Goal: Register for event/course

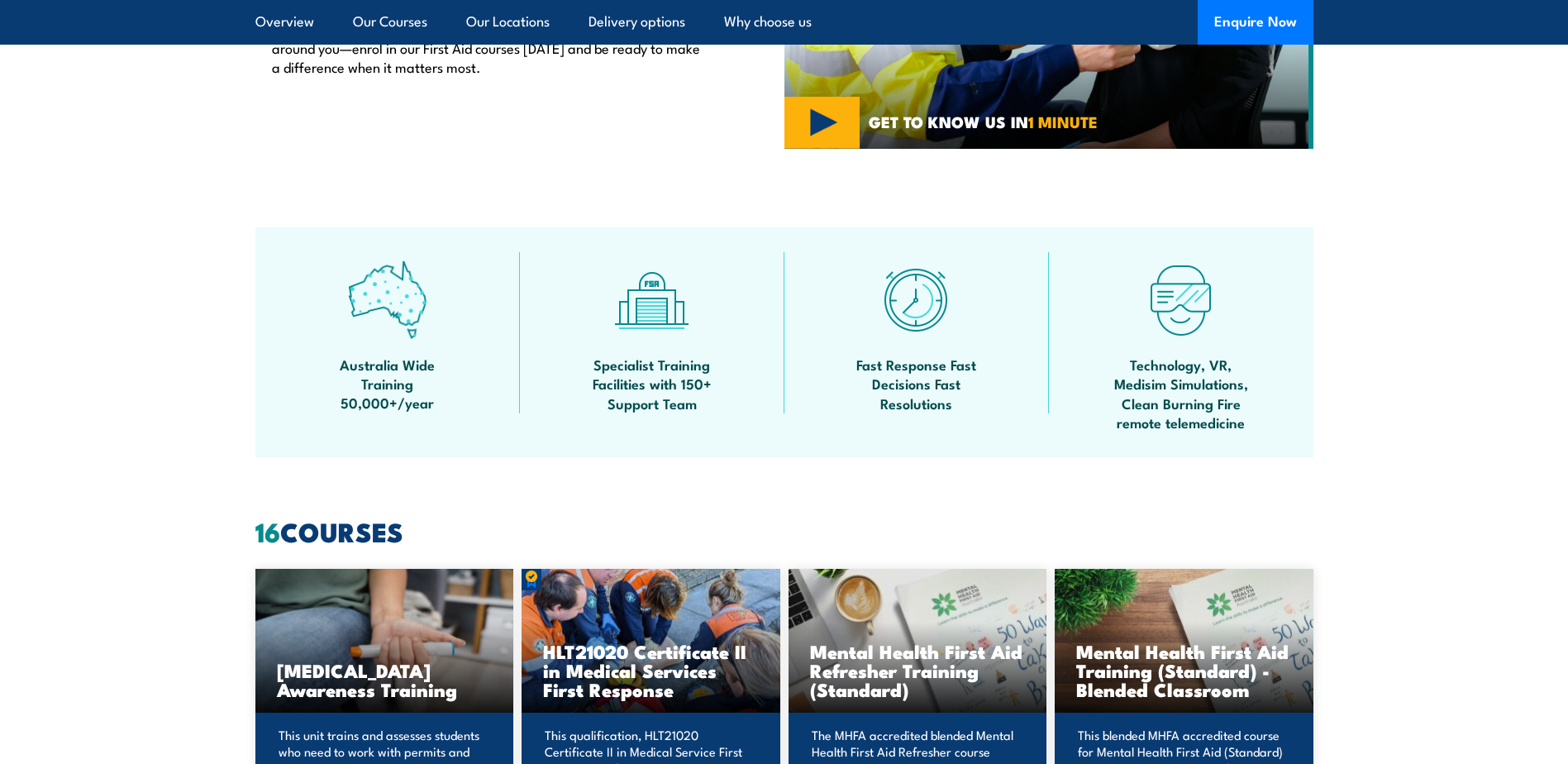
scroll to position [744, 0]
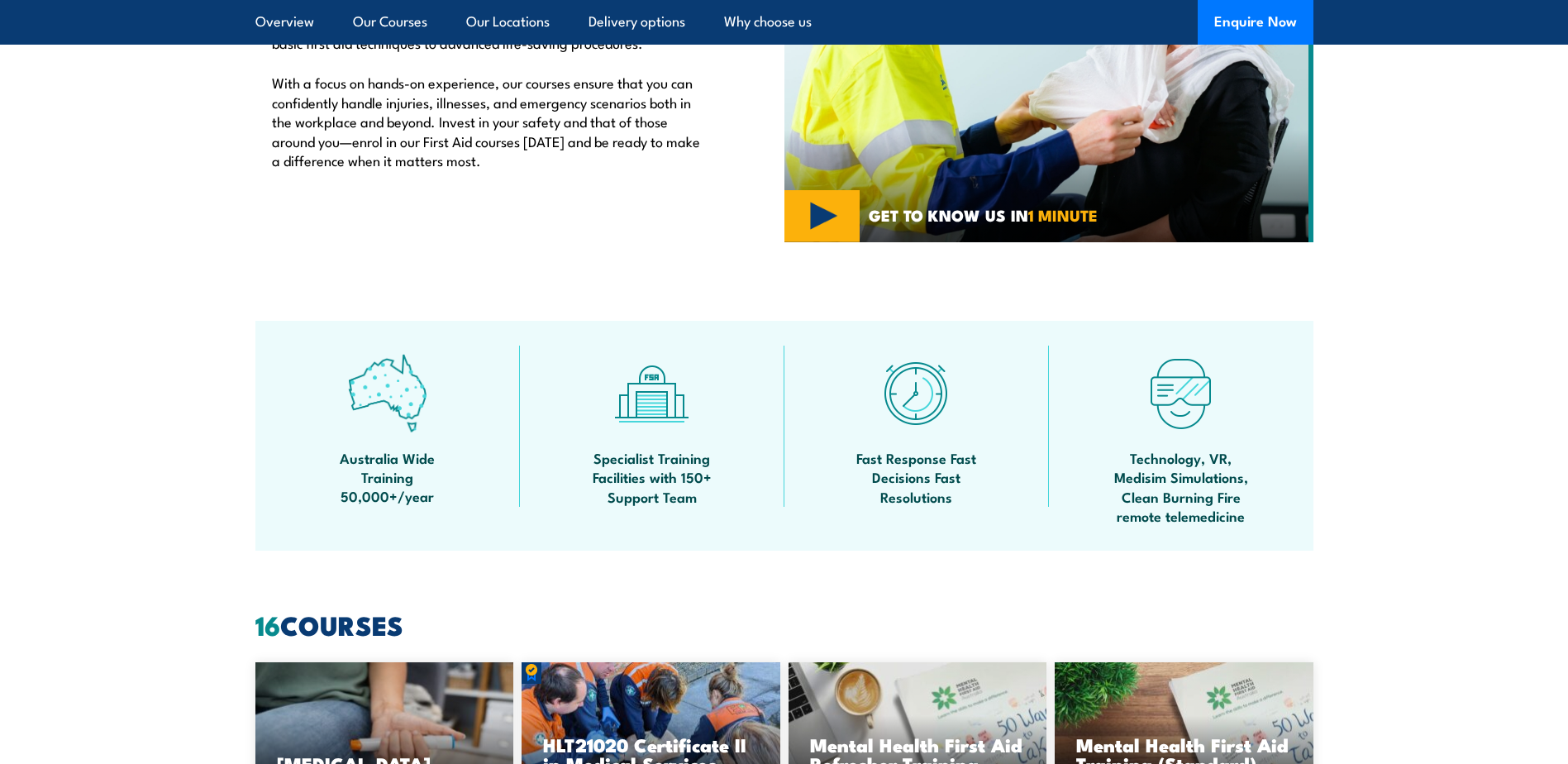
click at [188, 409] on section "Australia Wide Training 50,000+/year Specialist Training Facilities with 150+ S…" at bounding box center [784, 436] width 1568 height 230
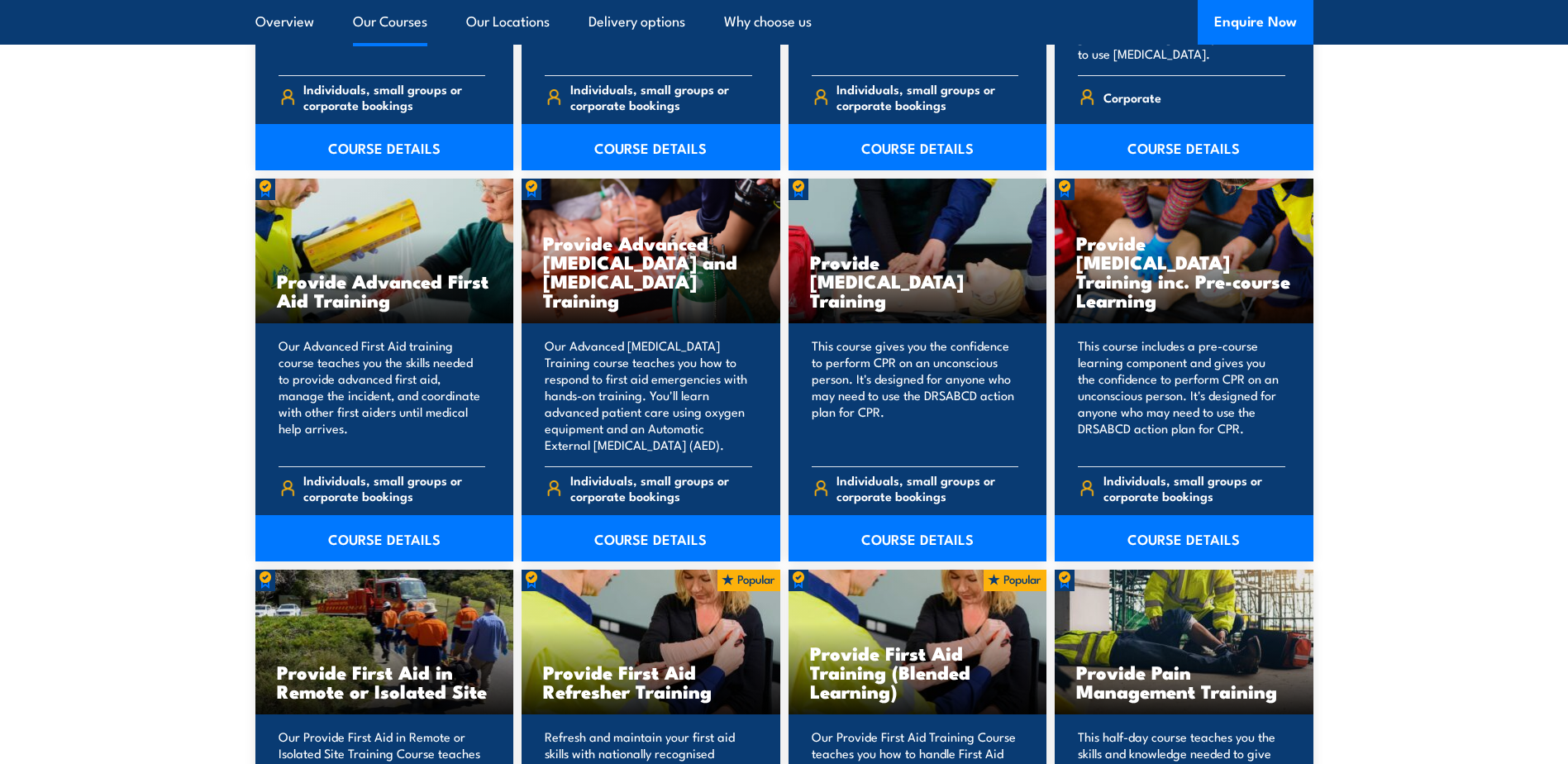
scroll to position [1984, 0]
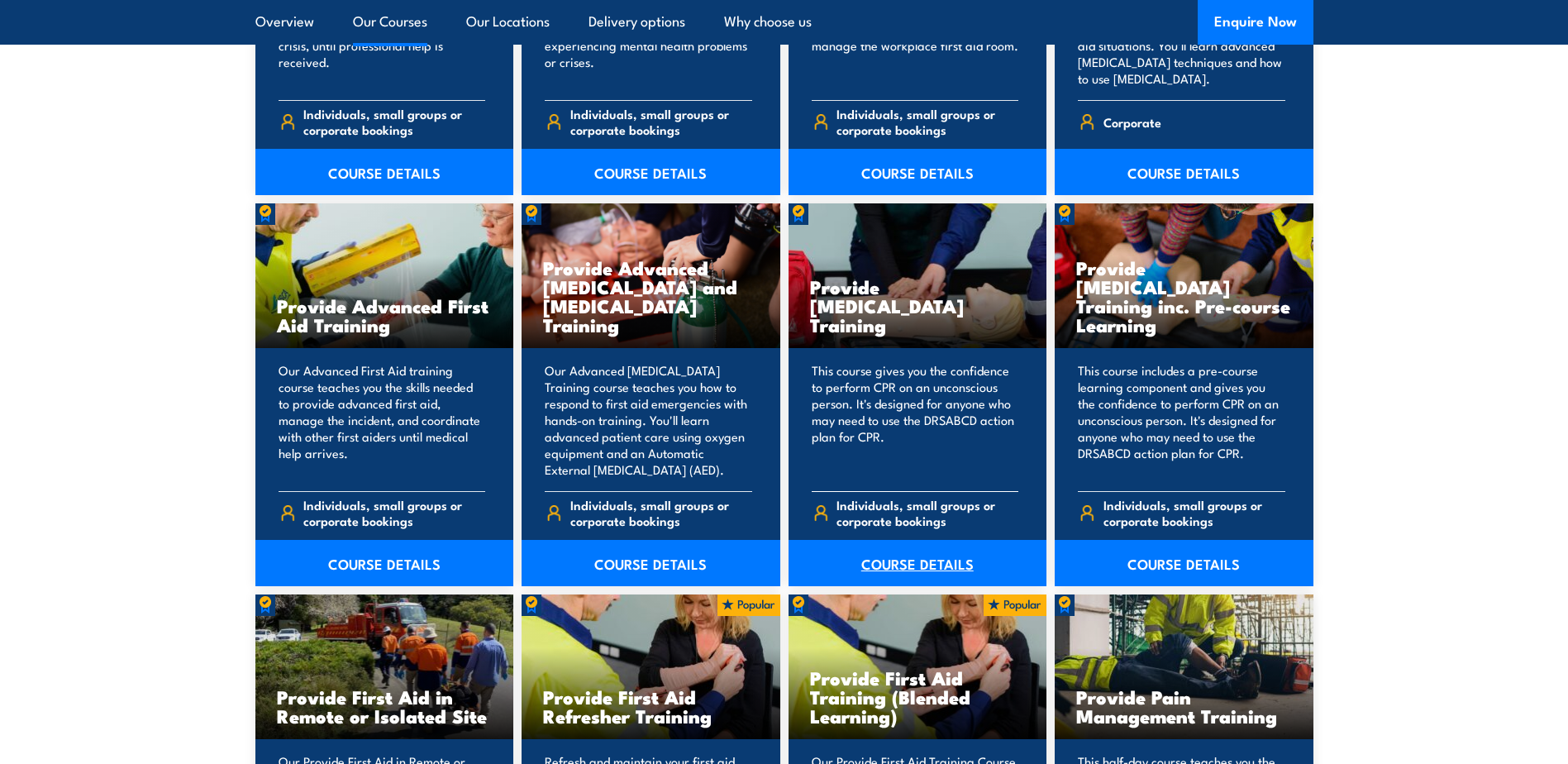
click at [897, 561] on link "COURSE DETAILS" at bounding box center [917, 563] width 259 height 46
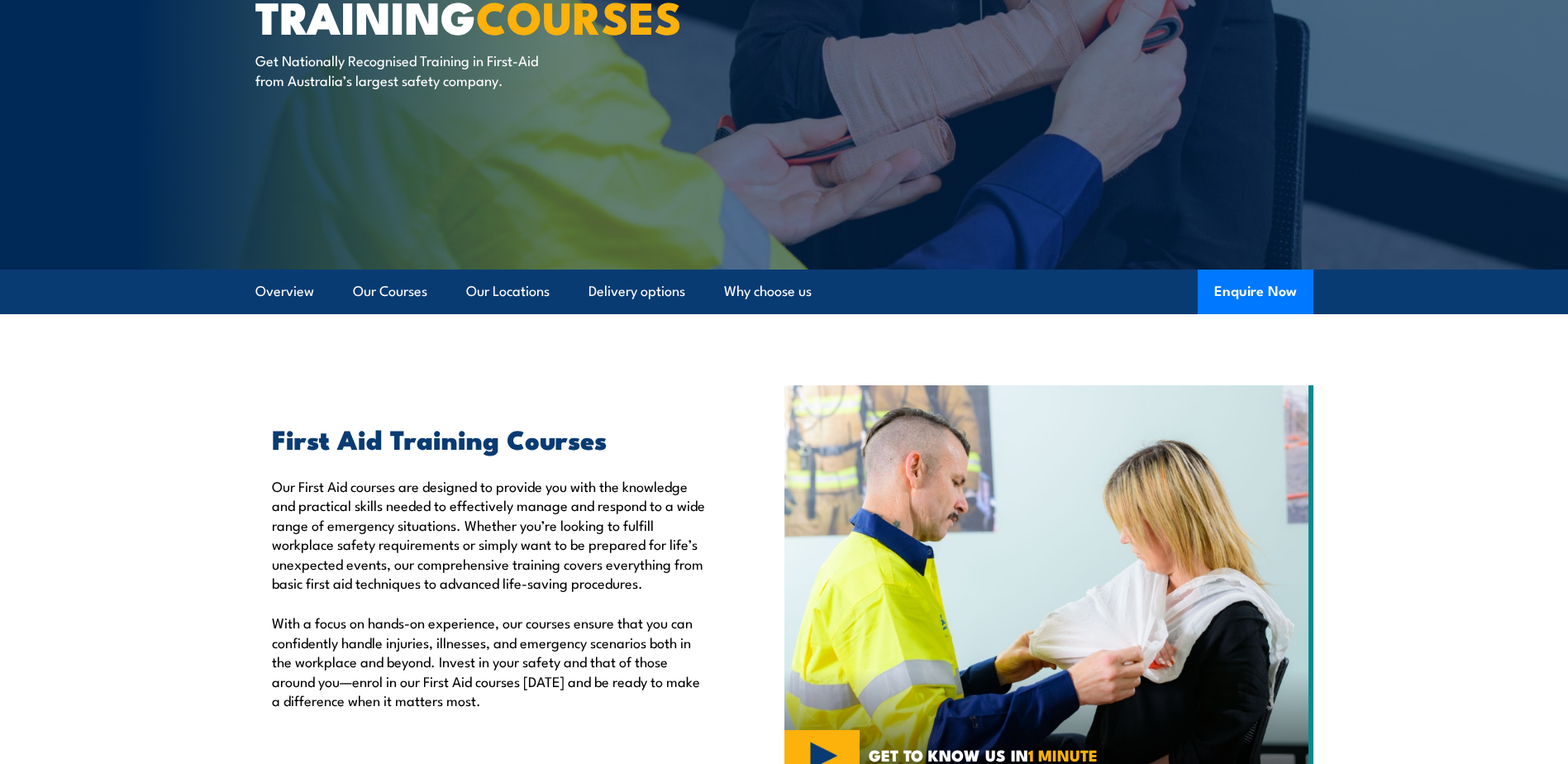
scroll to position [165, 0]
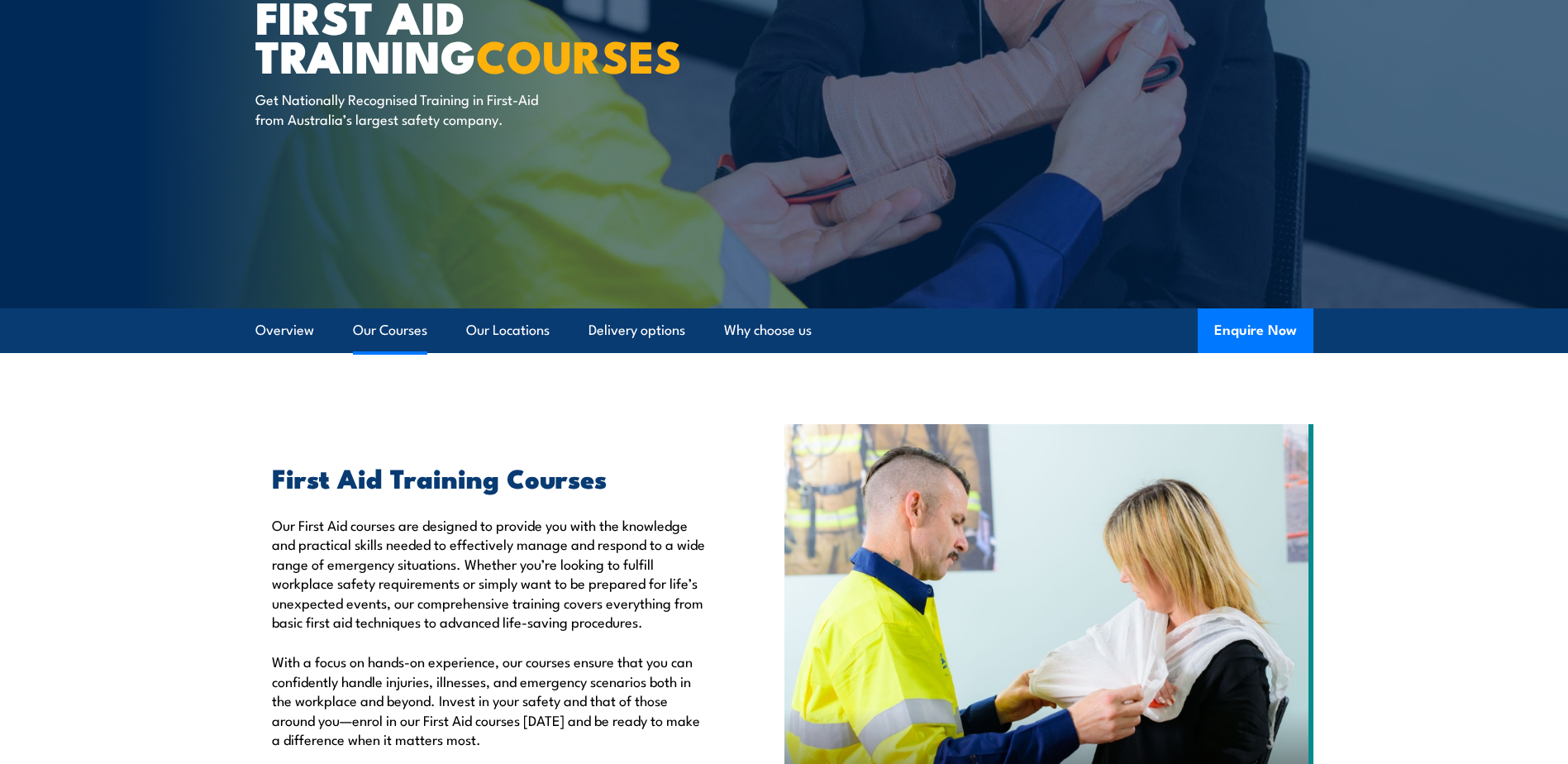
click at [369, 337] on link "Our Courses" at bounding box center [390, 330] width 74 height 44
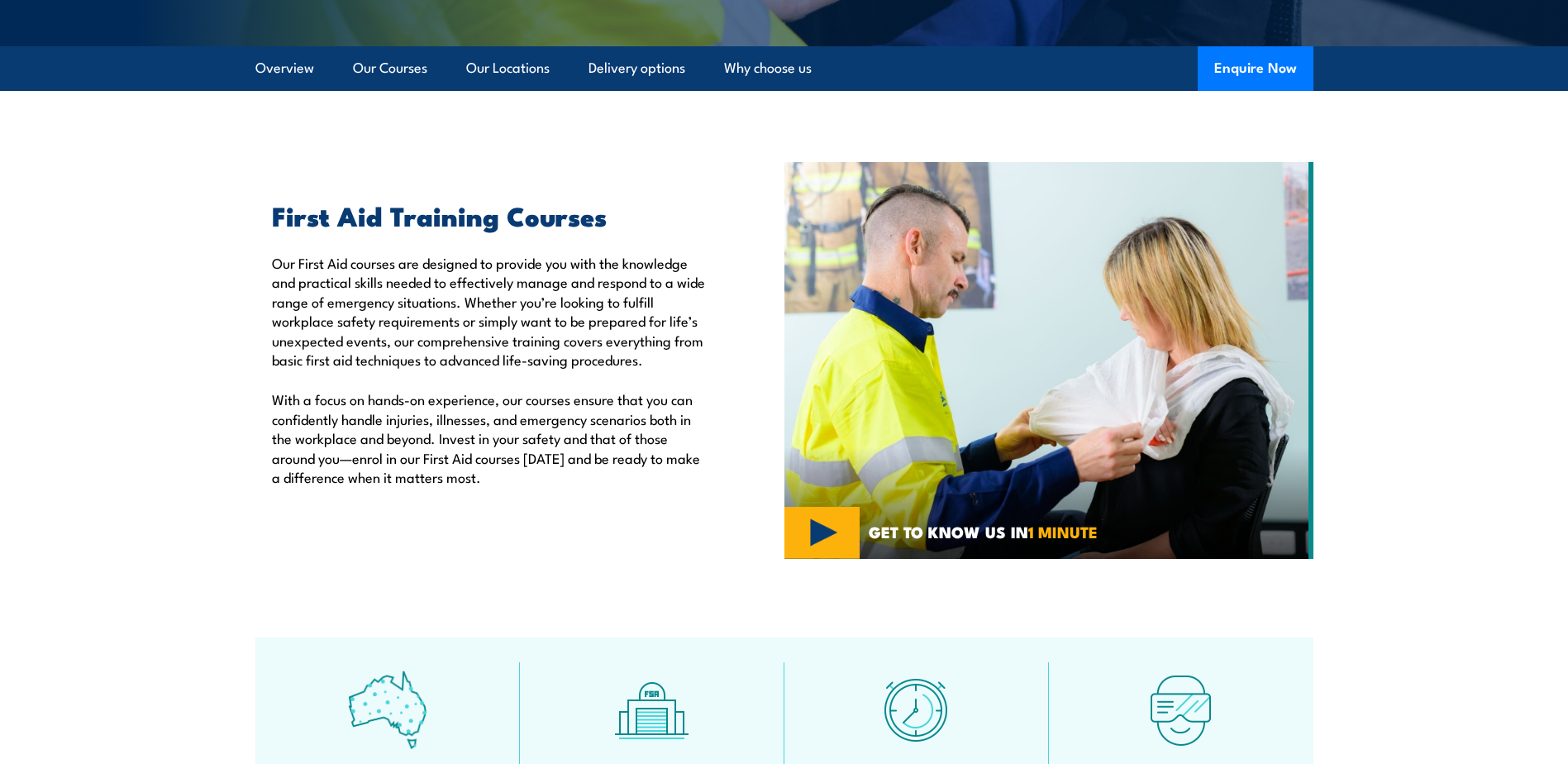
scroll to position [14, 0]
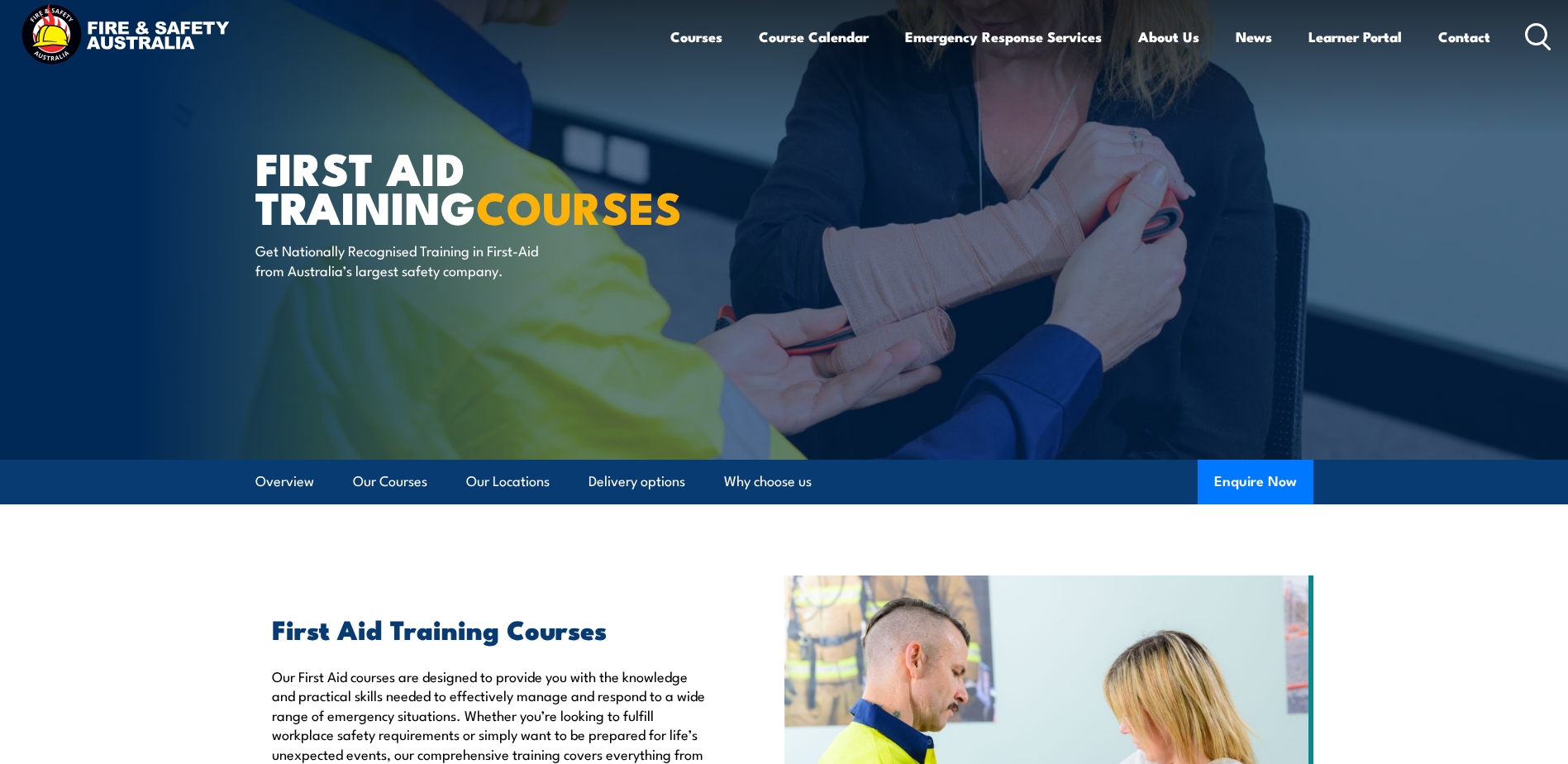
click at [1547, 32] on icon at bounding box center [1538, 36] width 26 height 27
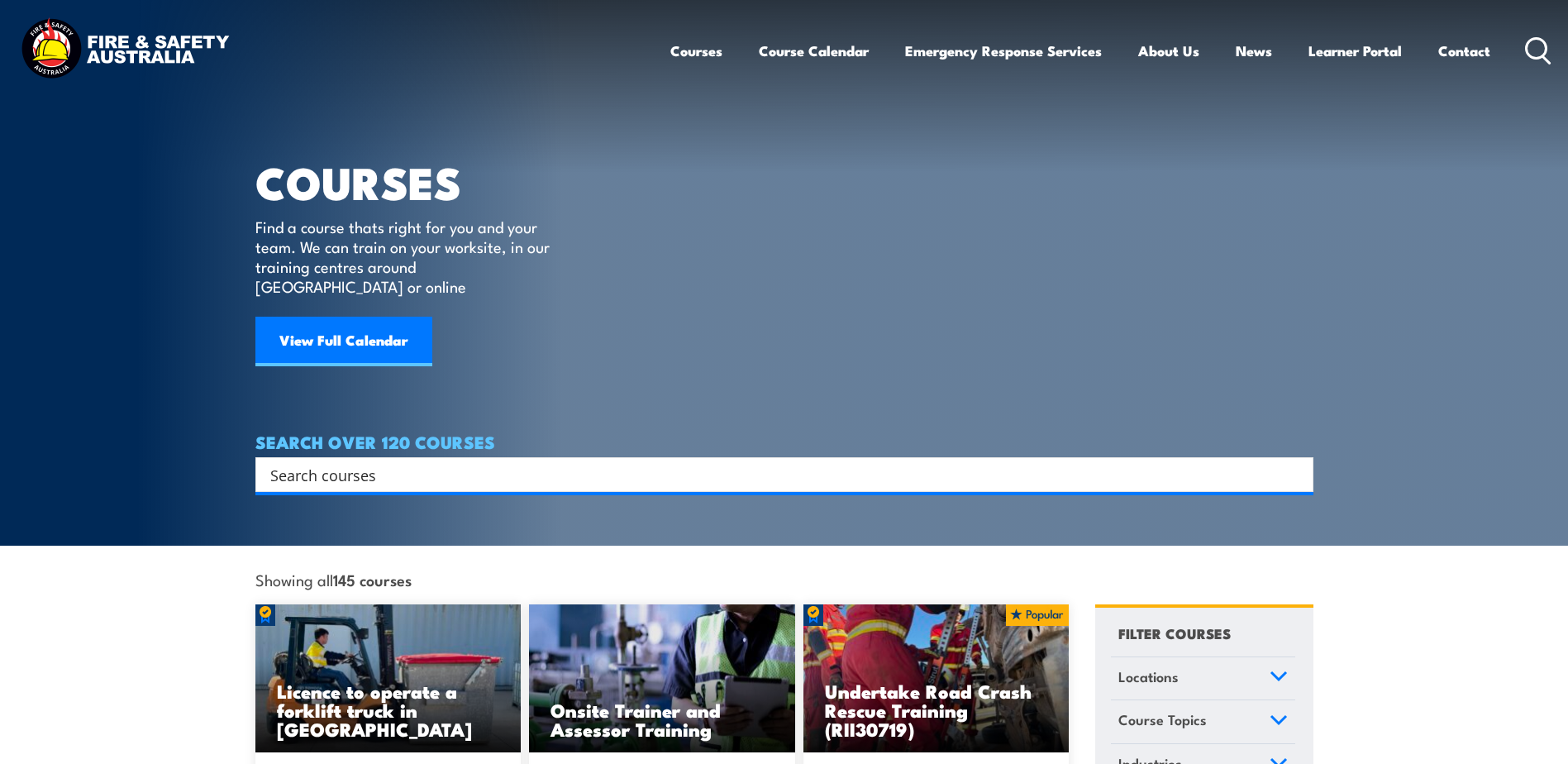
click at [434, 462] on input "Search input" at bounding box center [774, 475] width 1007 height 25
paste input "Working Safely at Heights Awareness Training"
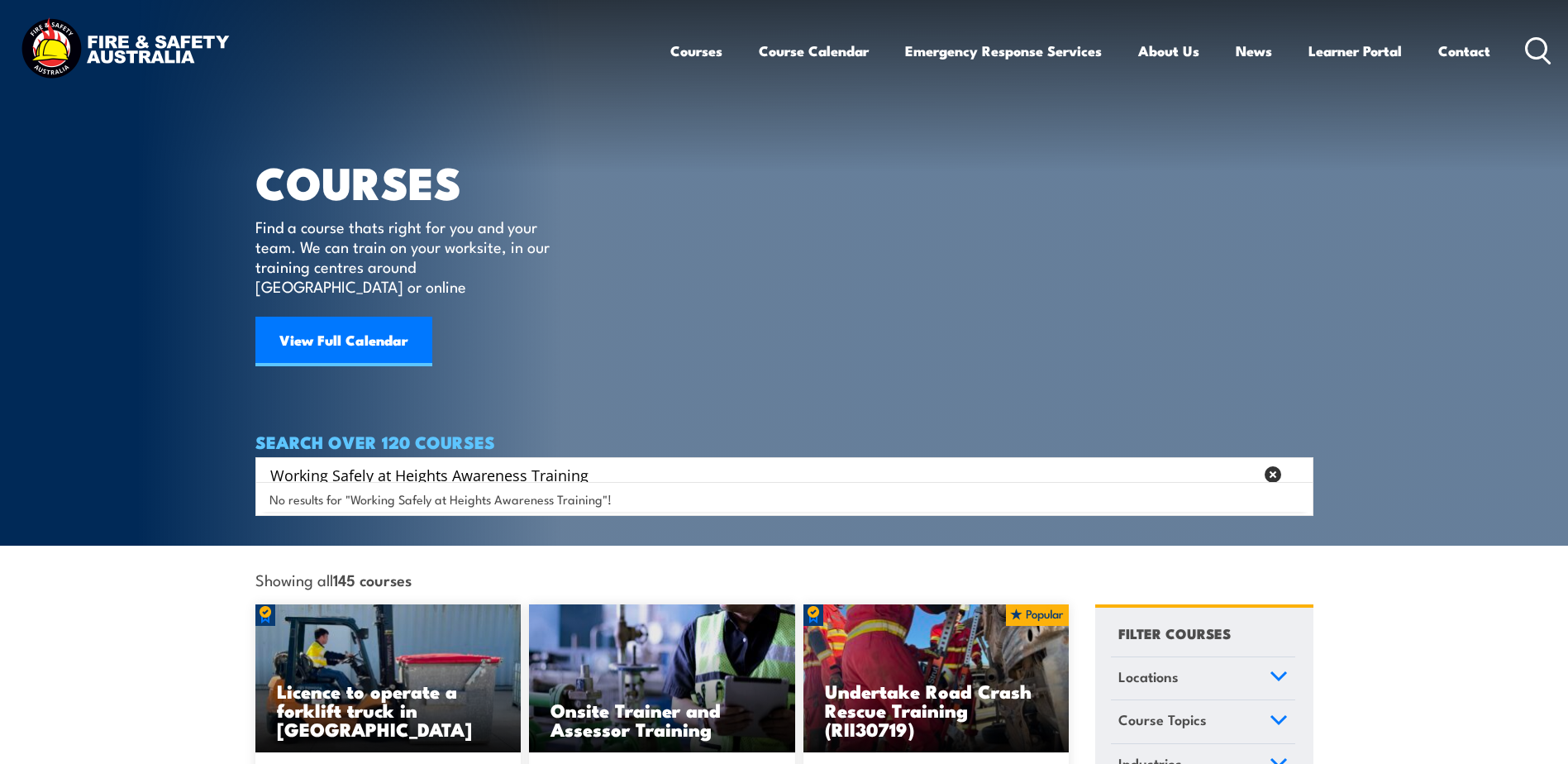
type input "Working Safely at Heights Awareness Training"
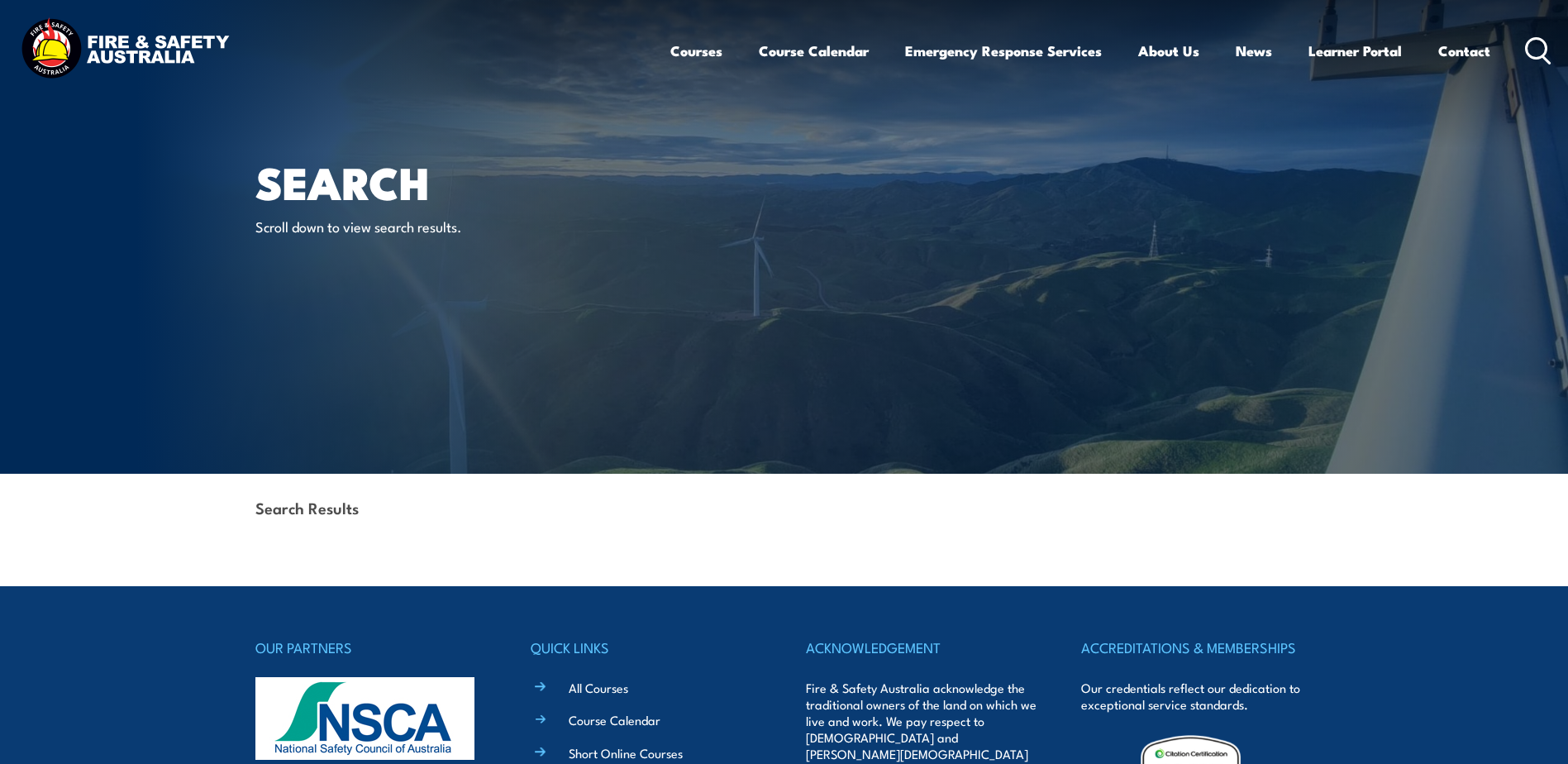
click at [1523, 52] on div "Courses Course Calendar Emergency Response Services Services Overview Emergency…" at bounding box center [1111, 50] width 882 height 71
click at [1532, 41] on icon at bounding box center [1538, 50] width 26 height 27
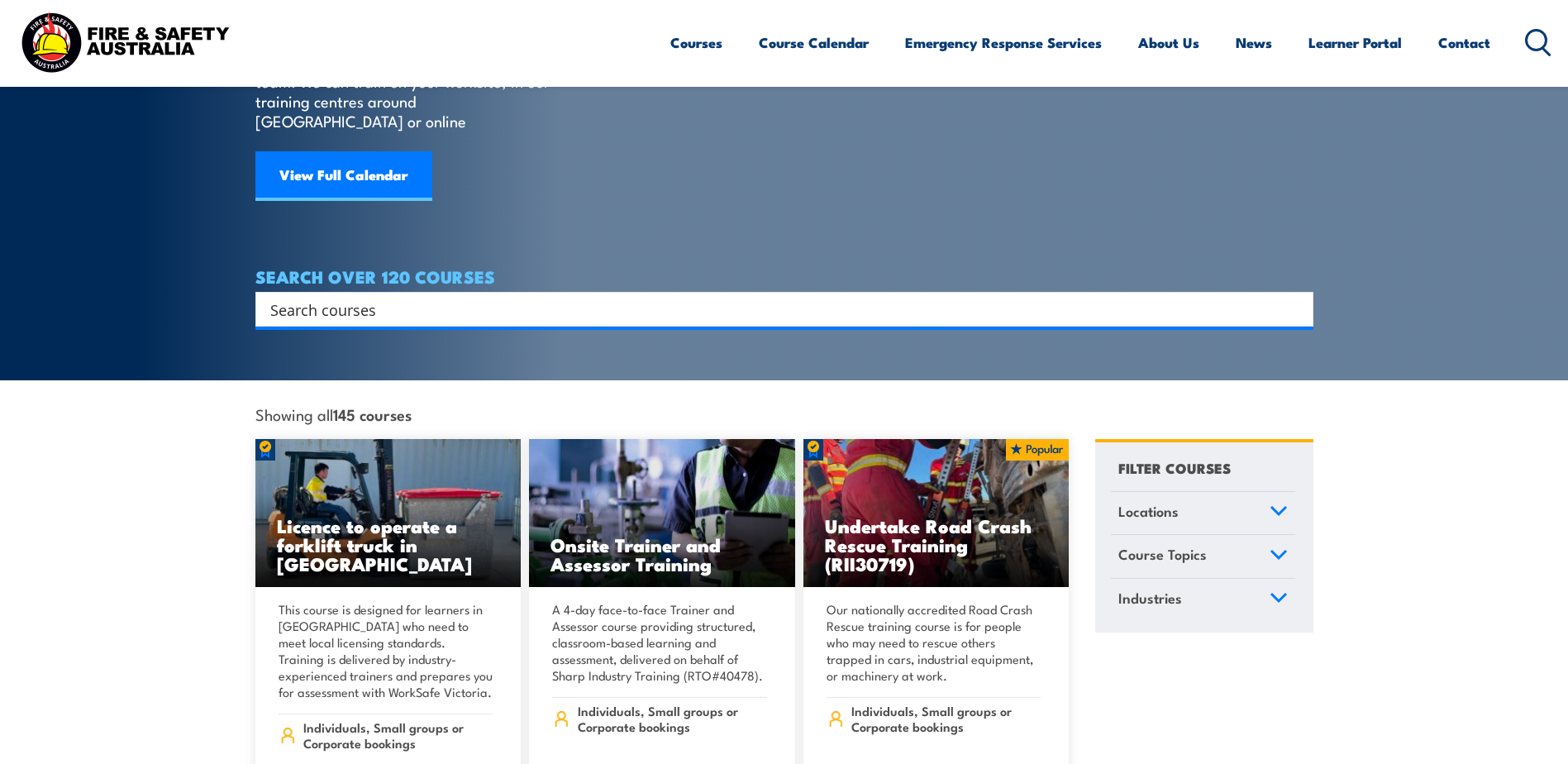
click at [407, 297] on input "Search input" at bounding box center [774, 309] width 1007 height 25
paste input "Working Safely at Heights Awareness Training"
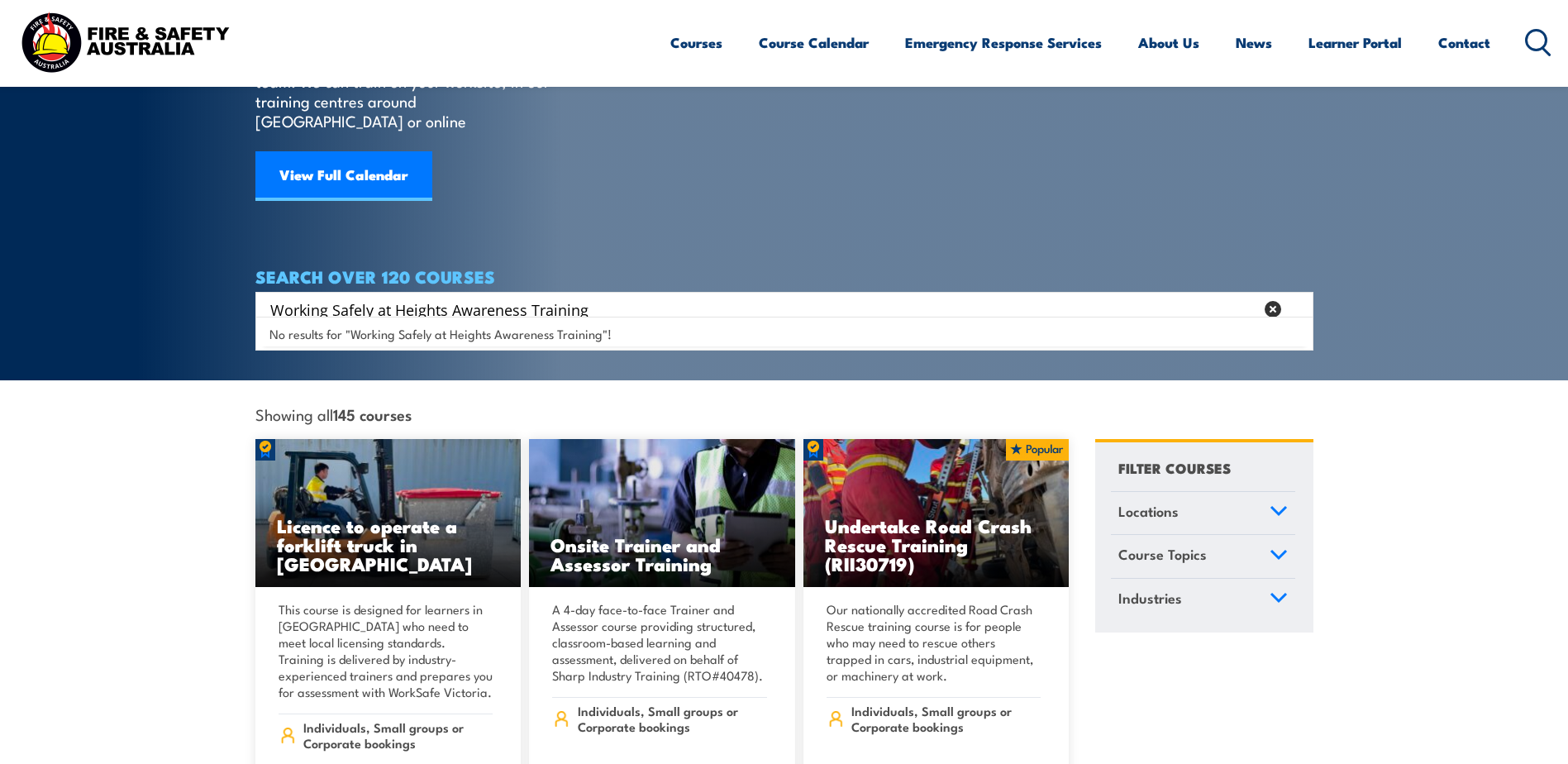
drag, startPoint x: 450, startPoint y: 289, endPoint x: 682, endPoint y: 304, distance: 232.5
click at [682, 304] on div "Working Safely at Heights Awareness Training Search" at bounding box center [784, 309] width 1058 height 35
type input "Working Safely at Heights"
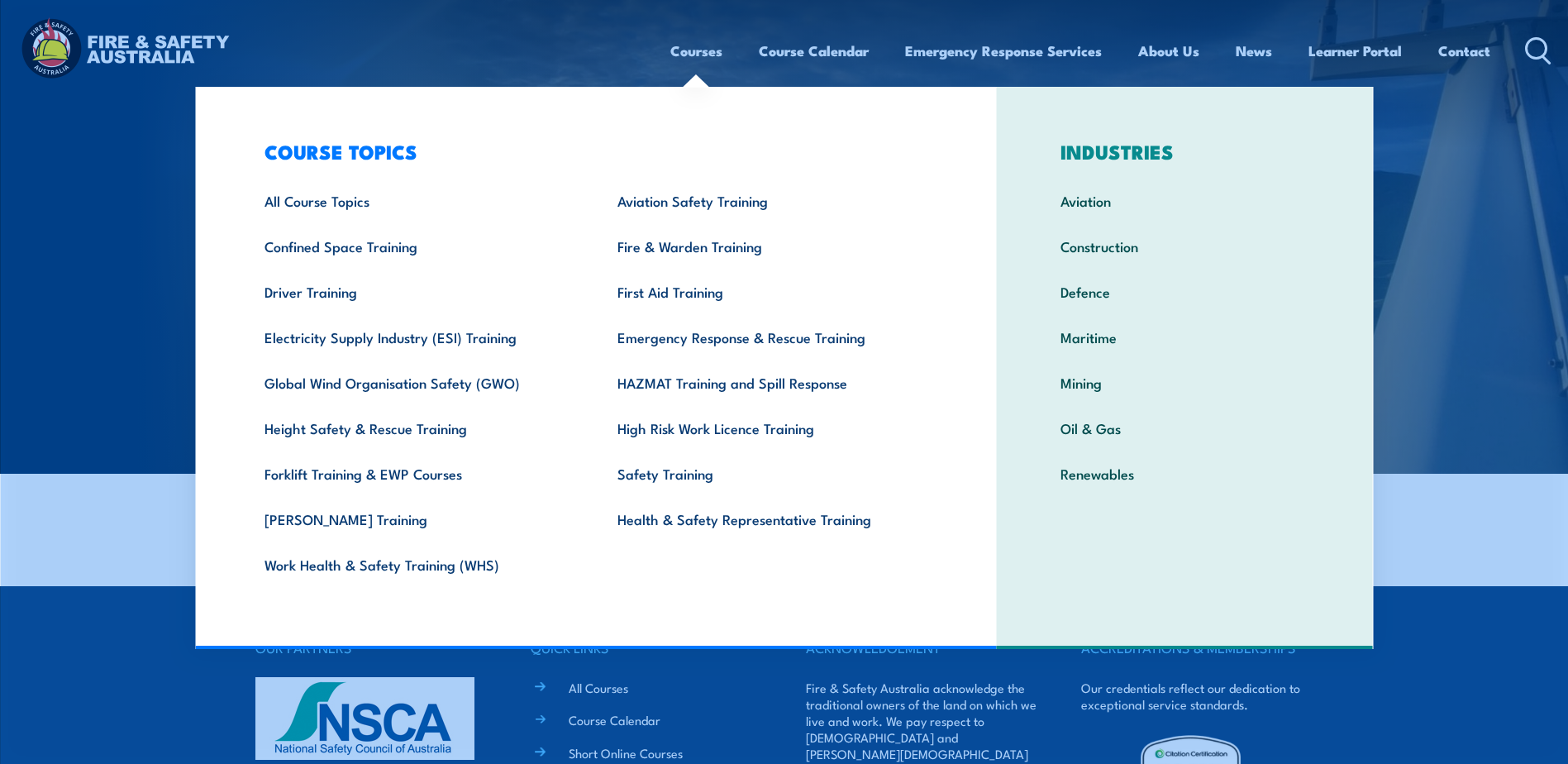
click at [692, 60] on link "Courses" at bounding box center [696, 50] width 52 height 44
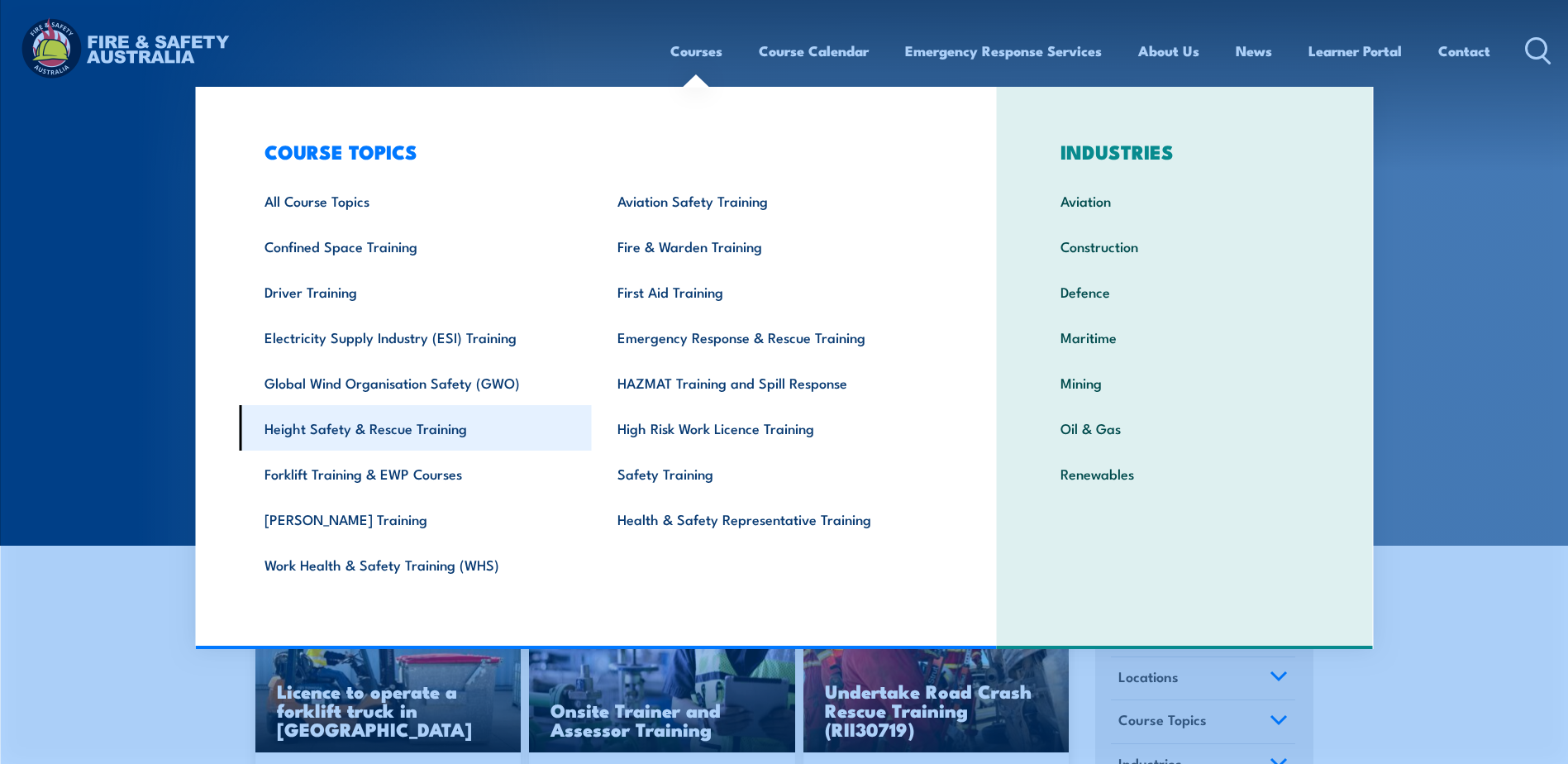
click at [356, 429] on link "Height Safety & Rescue Training" at bounding box center [415, 427] width 353 height 45
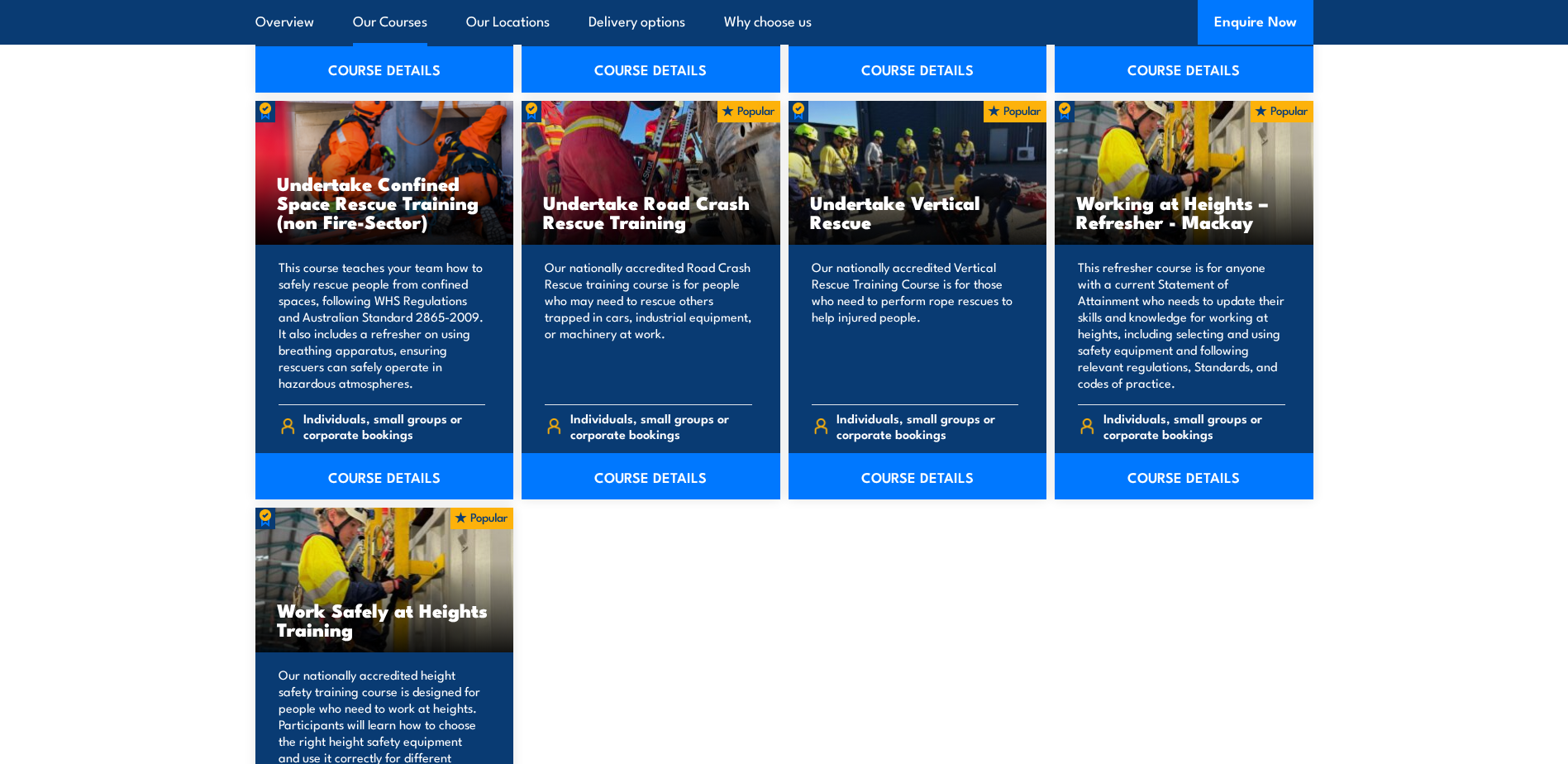
scroll to position [1736, 0]
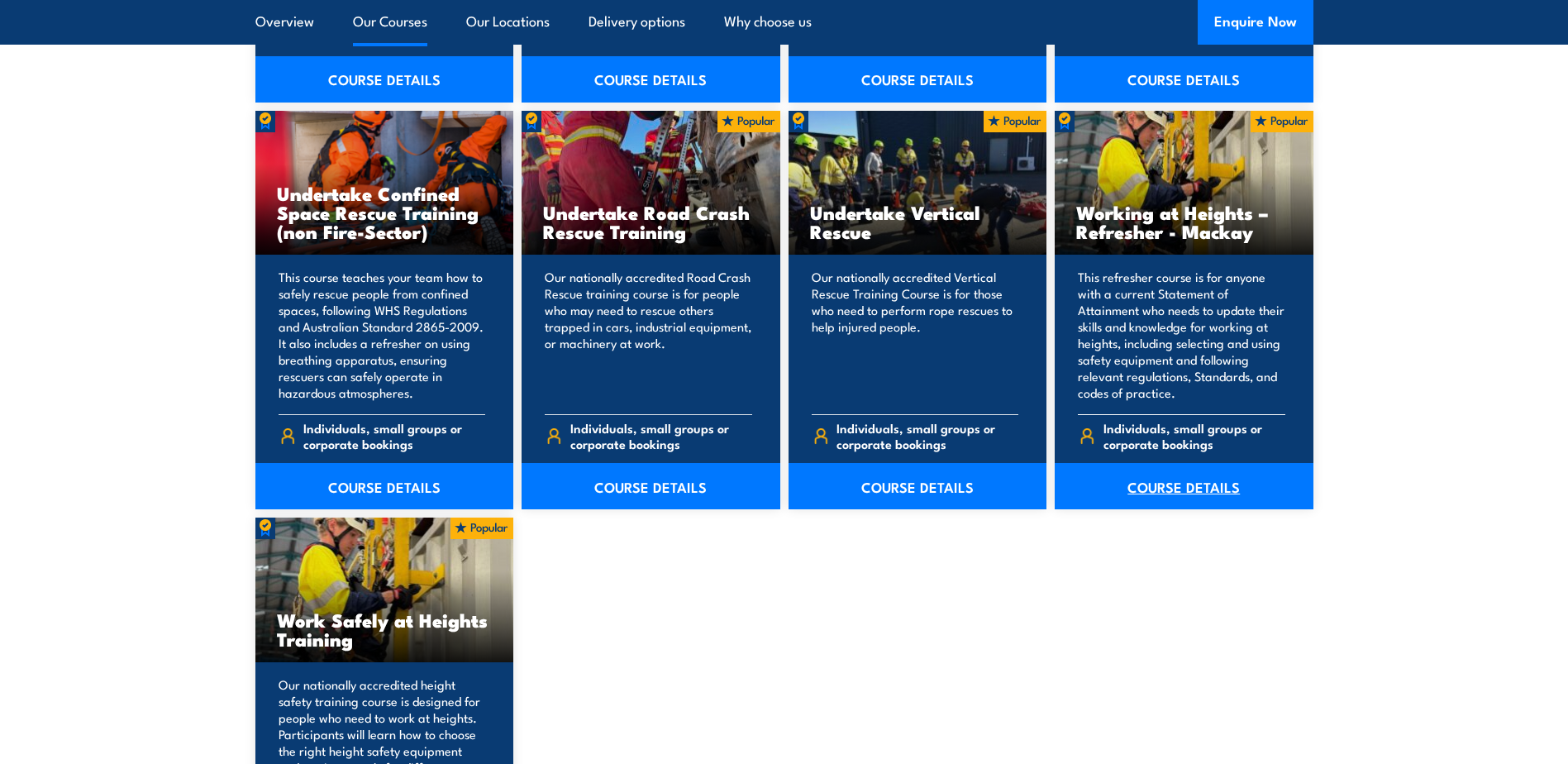
click at [1203, 485] on link "COURSE DETAILS" at bounding box center [1184, 486] width 259 height 46
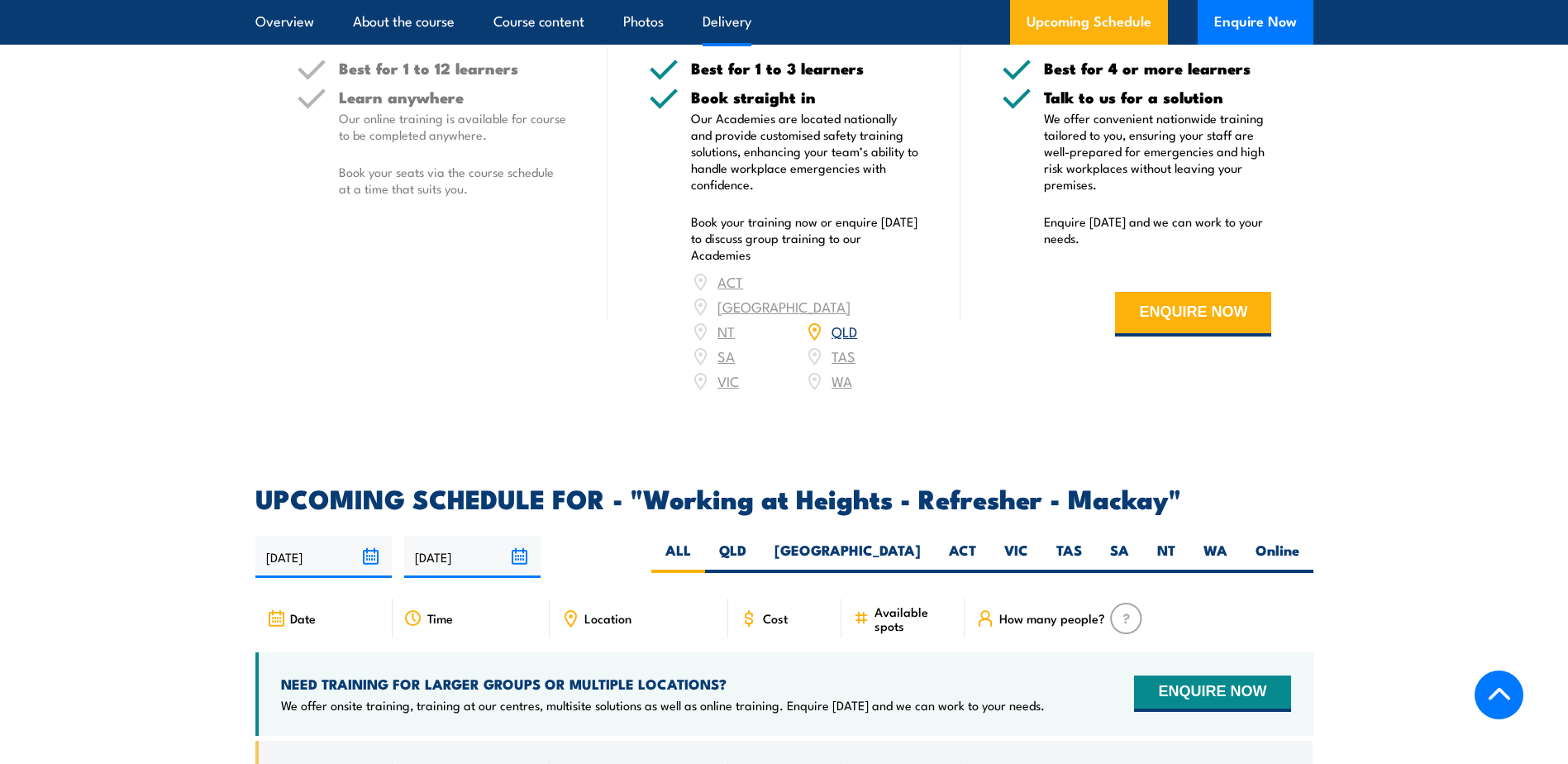
scroll to position [2232, 0]
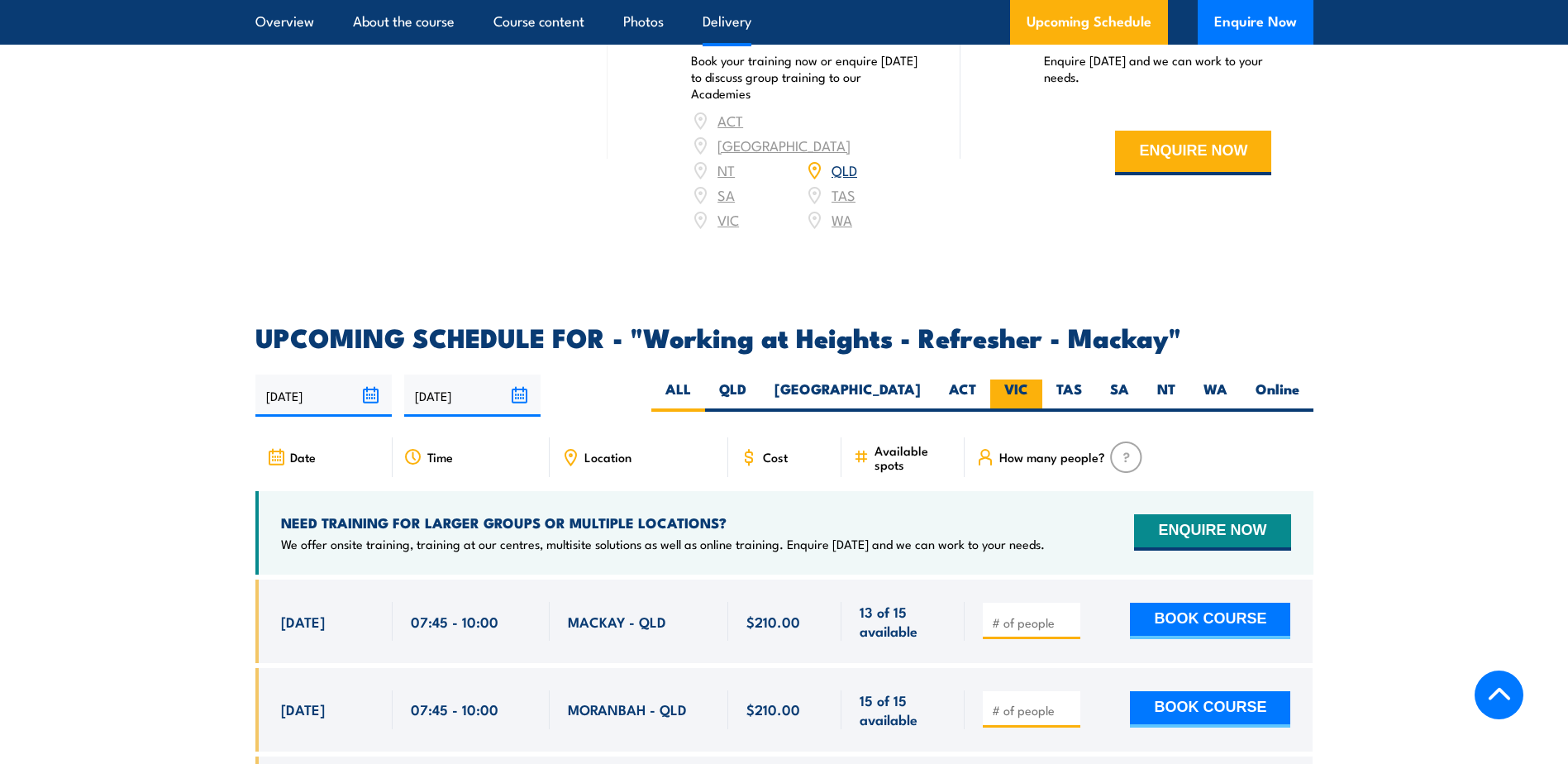
click at [1024, 398] on label "VIC" at bounding box center [1016, 395] width 52 height 32
click at [1028, 390] on input "VIC" at bounding box center [1033, 384] width 11 height 11
radio input "true"
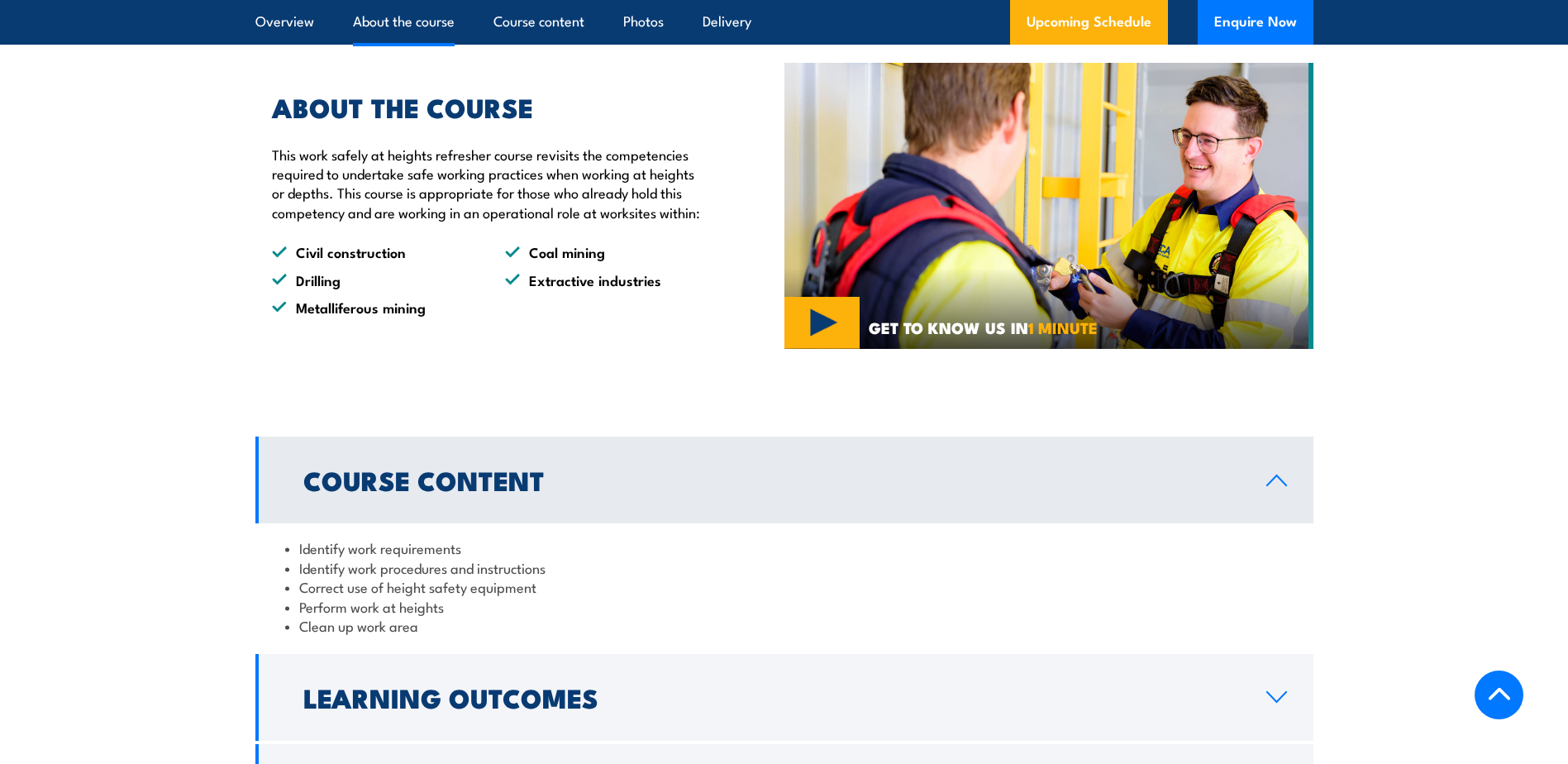
scroll to position [835, 0]
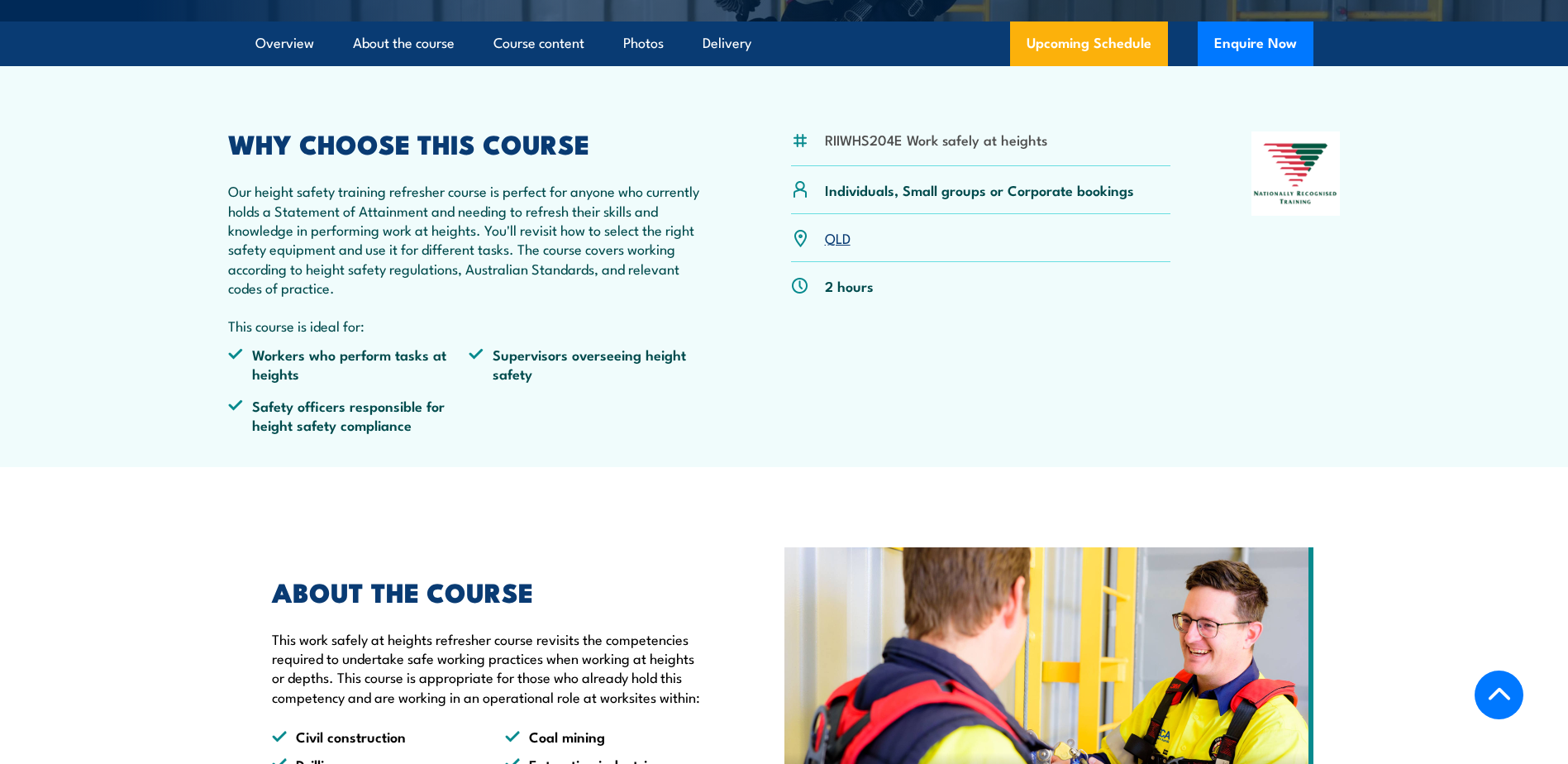
scroll to position [248, 0]
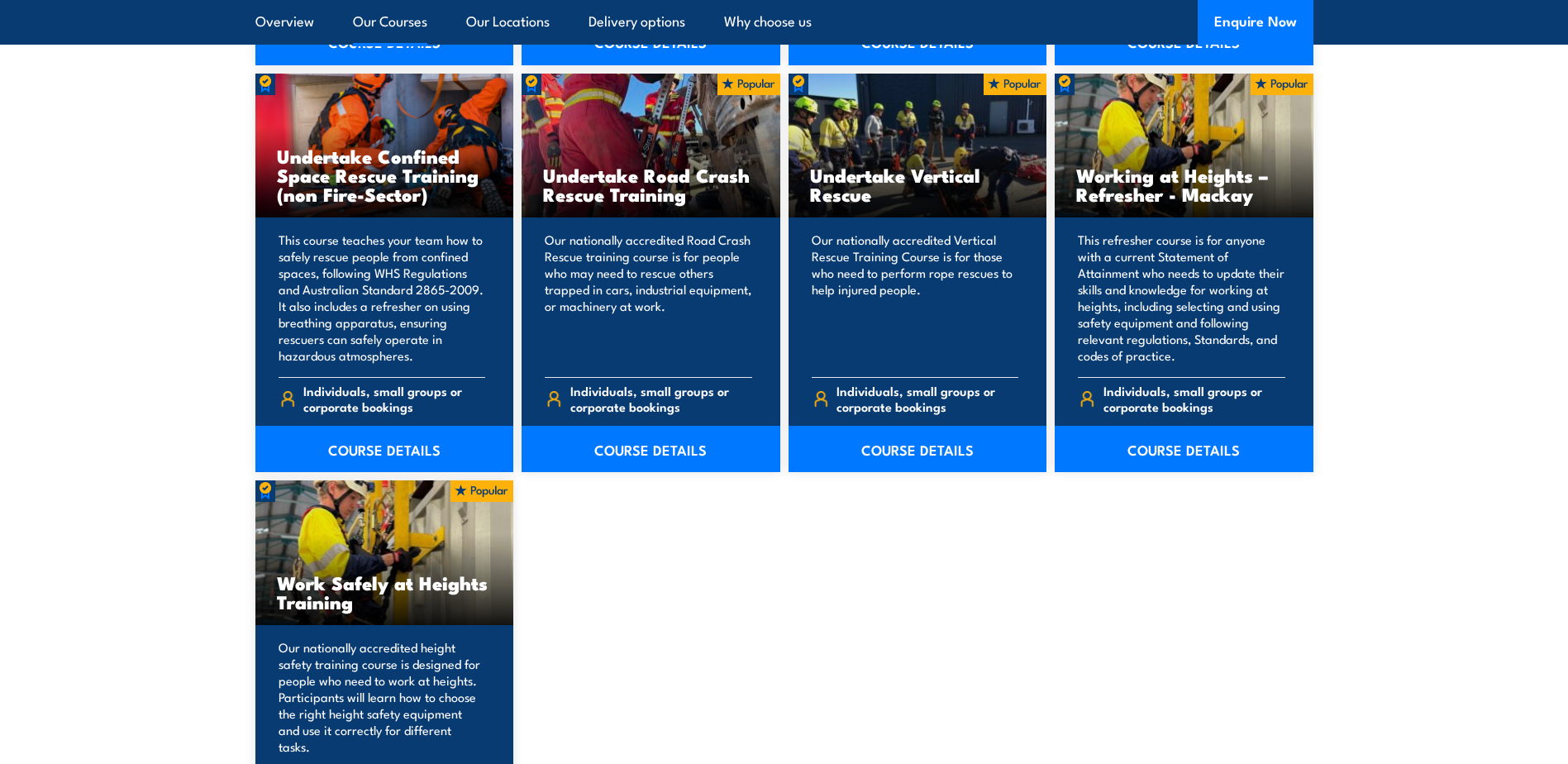
scroll to position [1488, 0]
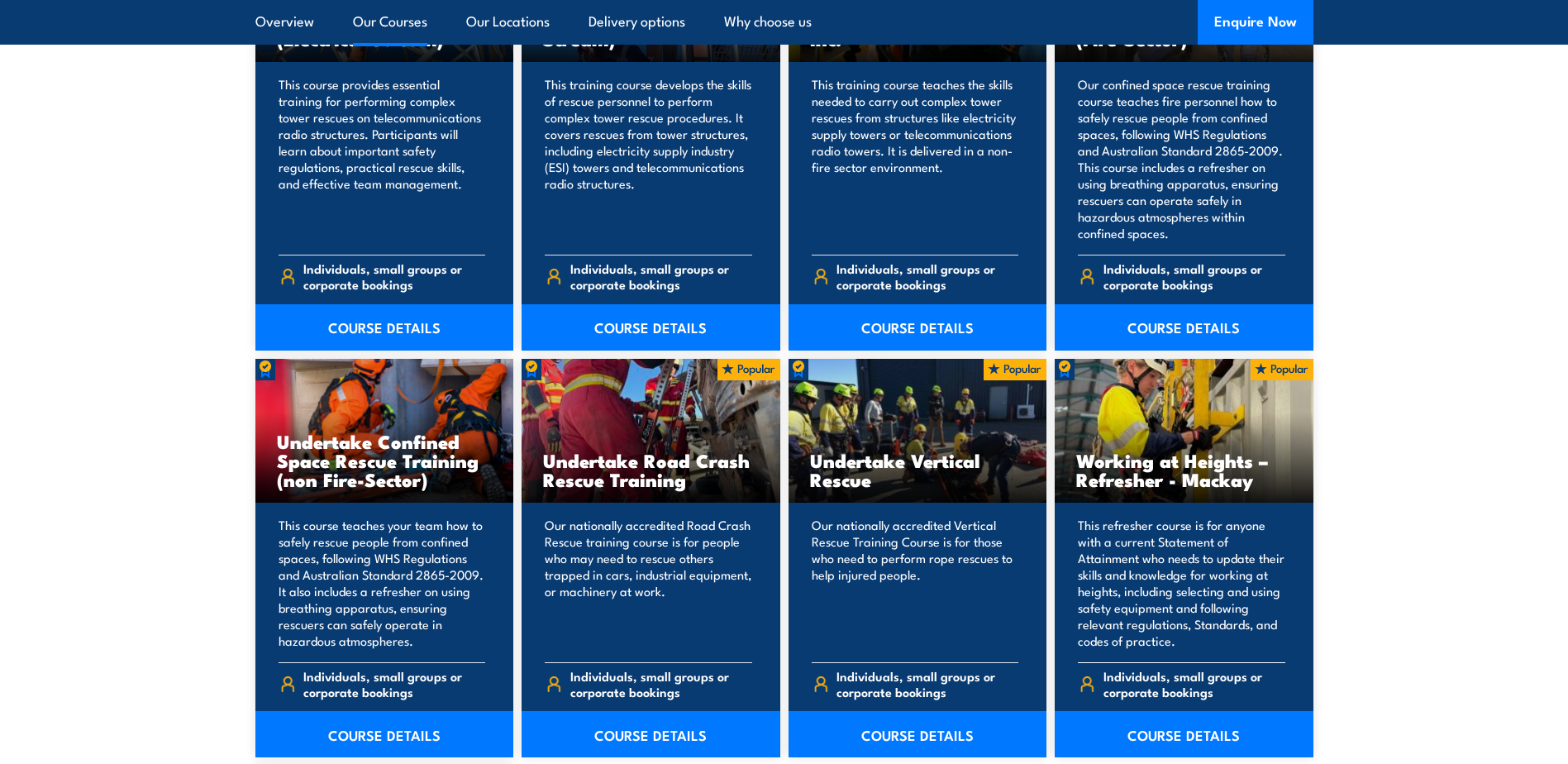
drag, startPoint x: 1075, startPoint y: 459, endPoint x: 1170, endPoint y: 489, distance: 99.6
click at [1170, 489] on div "Working at Heights – Refresher - Mackay" at bounding box center [1184, 431] width 259 height 145
copy div "Working at Heights – Refresher"
